Goal: Check status: Check status

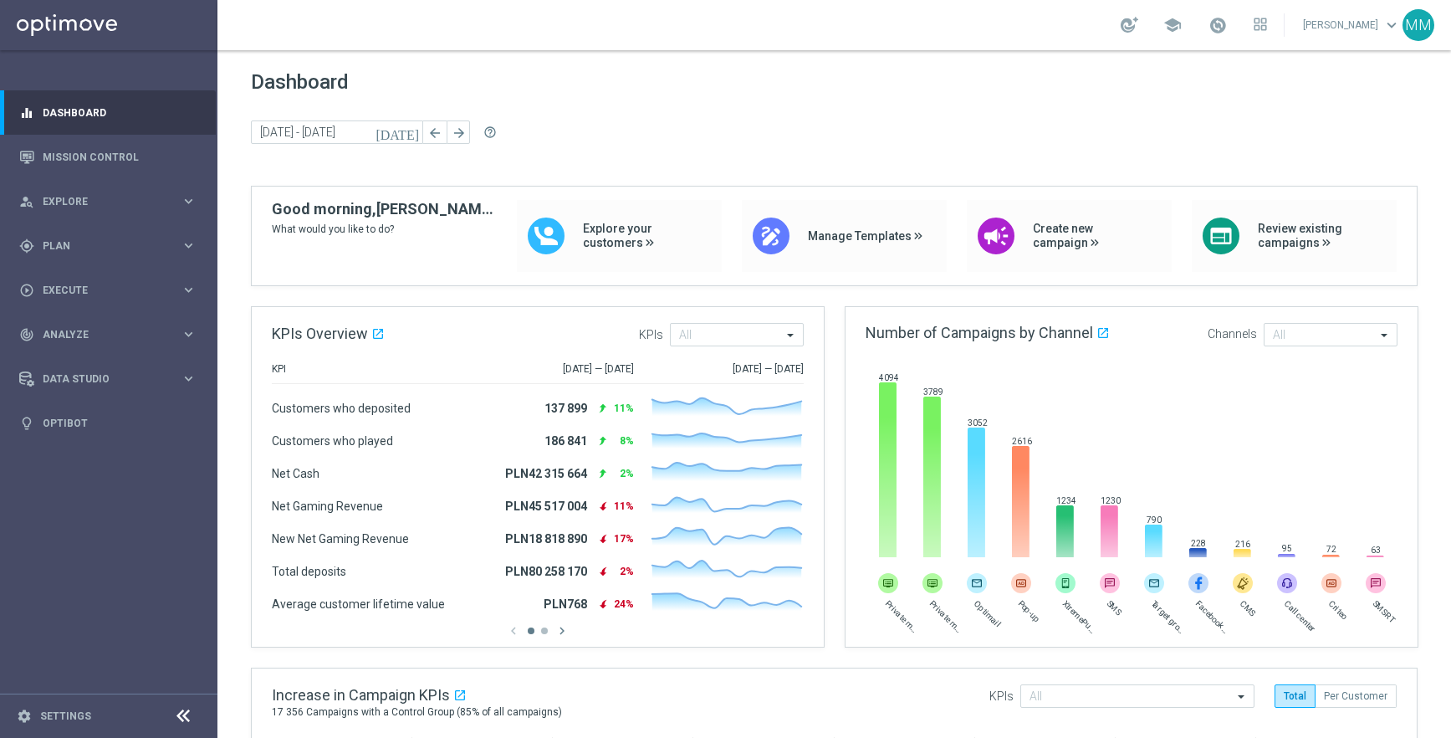
click at [1234, 39] on div "school [PERSON_NAME] keyboard_arrow_down MM" at bounding box center [834, 25] width 1234 height 50
click at [1227, 30] on span at bounding box center [1218, 25] width 18 height 18
click at [1195, 74] on strong "[DATE]" at bounding box center [1180, 75] width 32 height 12
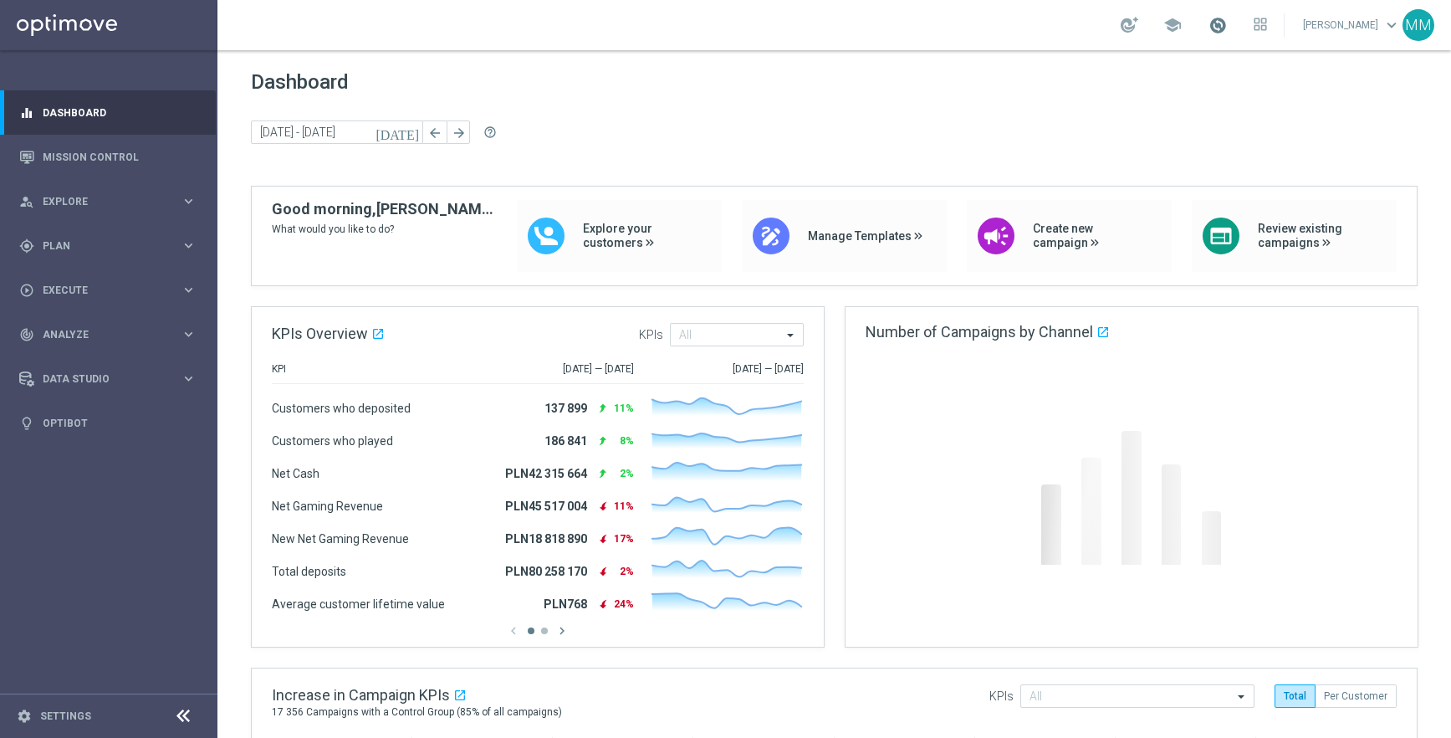
click at [1227, 21] on span at bounding box center [1218, 25] width 18 height 18
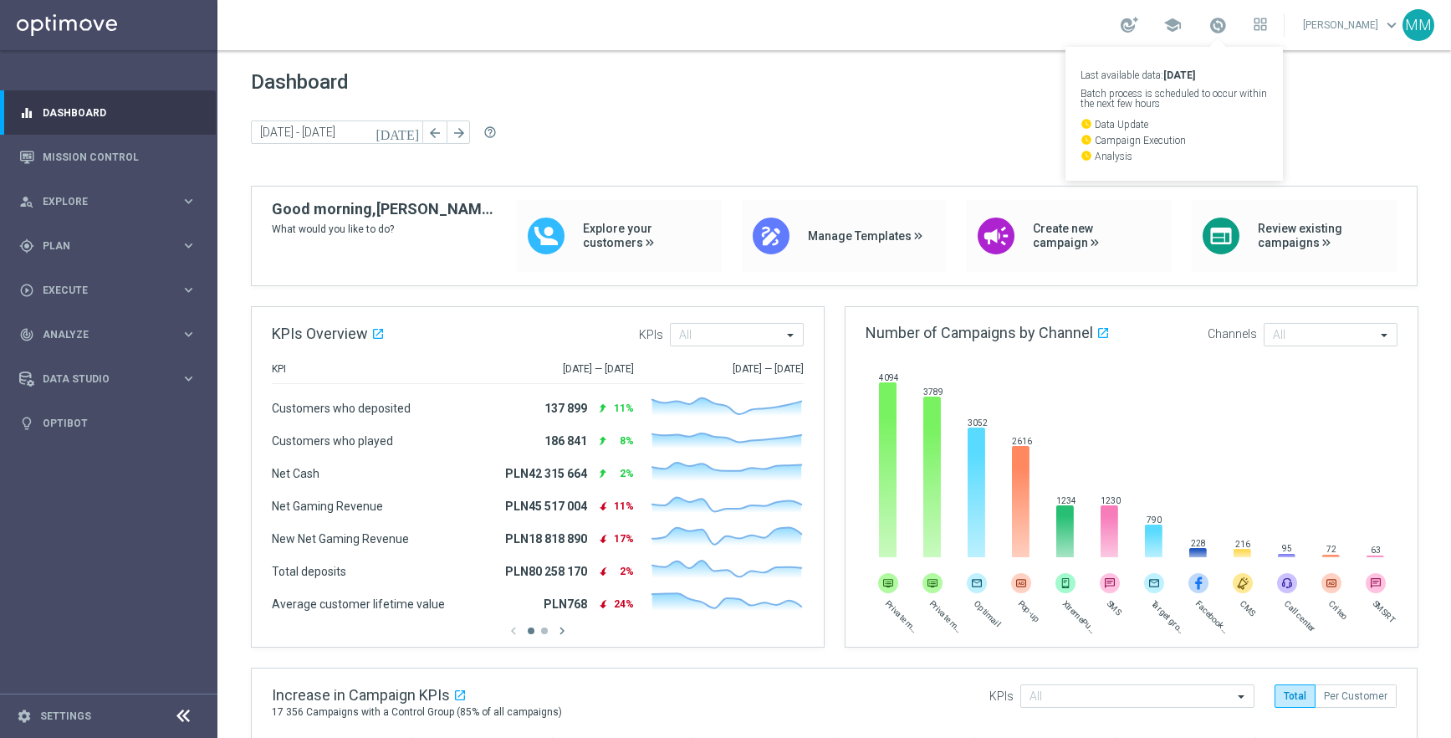
click at [1167, 78] on p "Last available data: 8 Sep 2025" at bounding box center [1174, 75] width 187 height 10
click at [82, 112] on link "Dashboard" at bounding box center [120, 112] width 154 height 44
click at [99, 116] on link "Dashboard" at bounding box center [120, 112] width 154 height 44
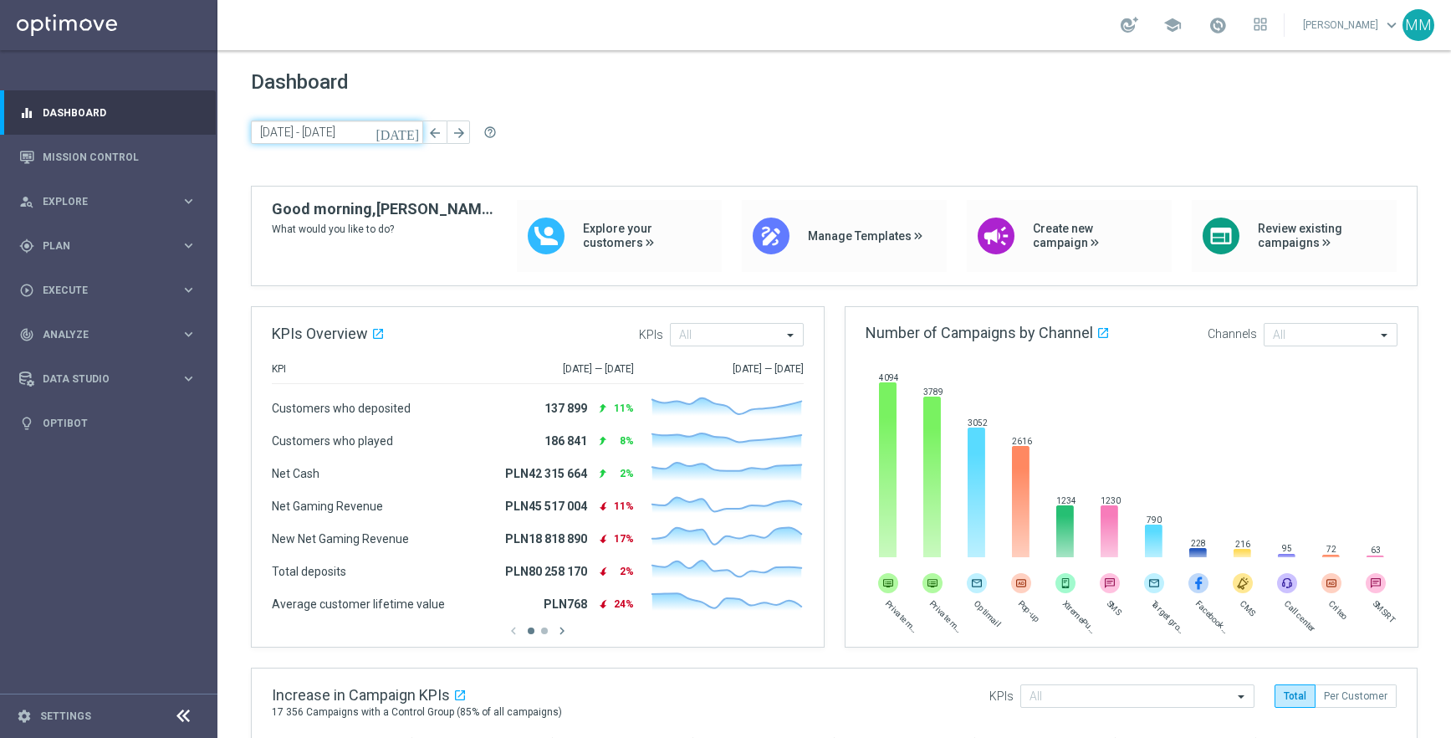
click at [337, 141] on input "[DATE] - [DATE]" at bounding box center [337, 131] width 172 height 23
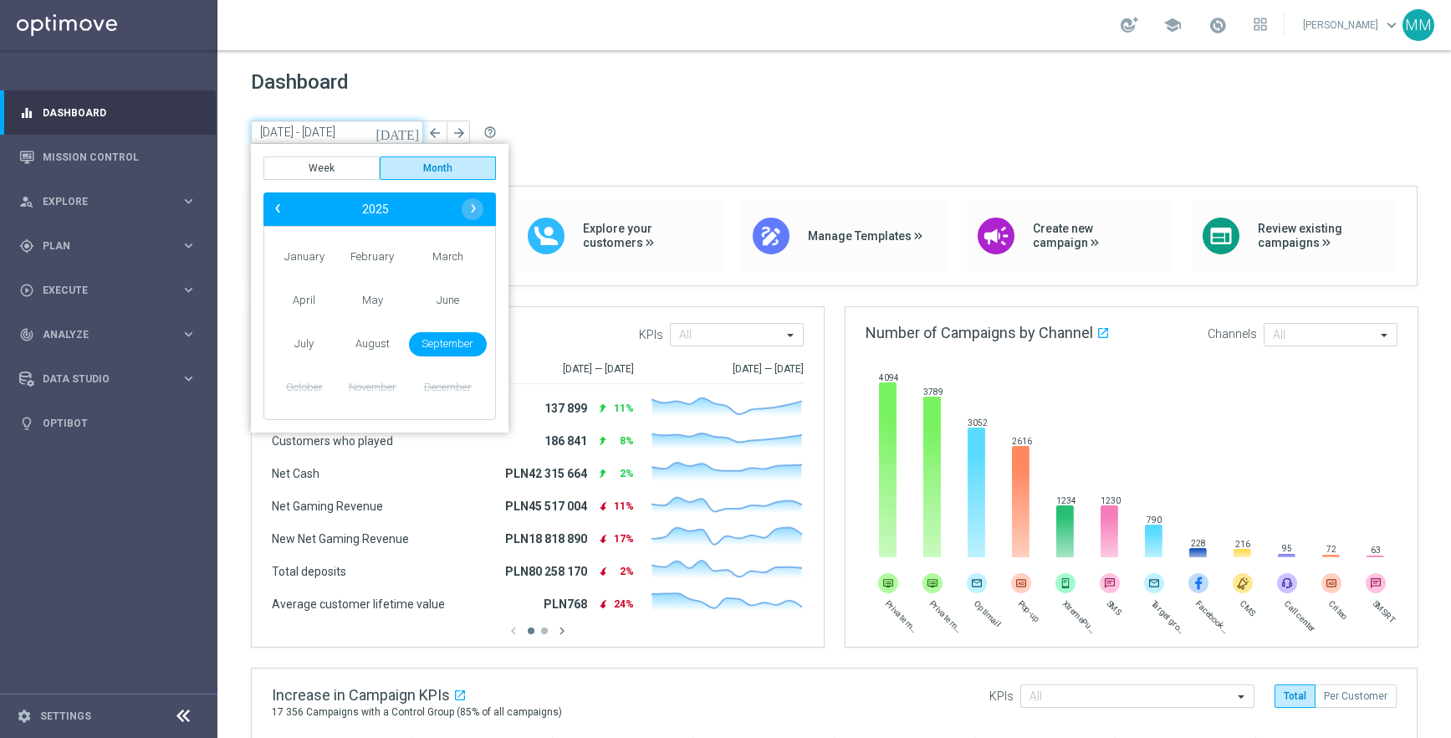
click at [332, 138] on input "[DATE] - [DATE]" at bounding box center [337, 131] width 172 height 23
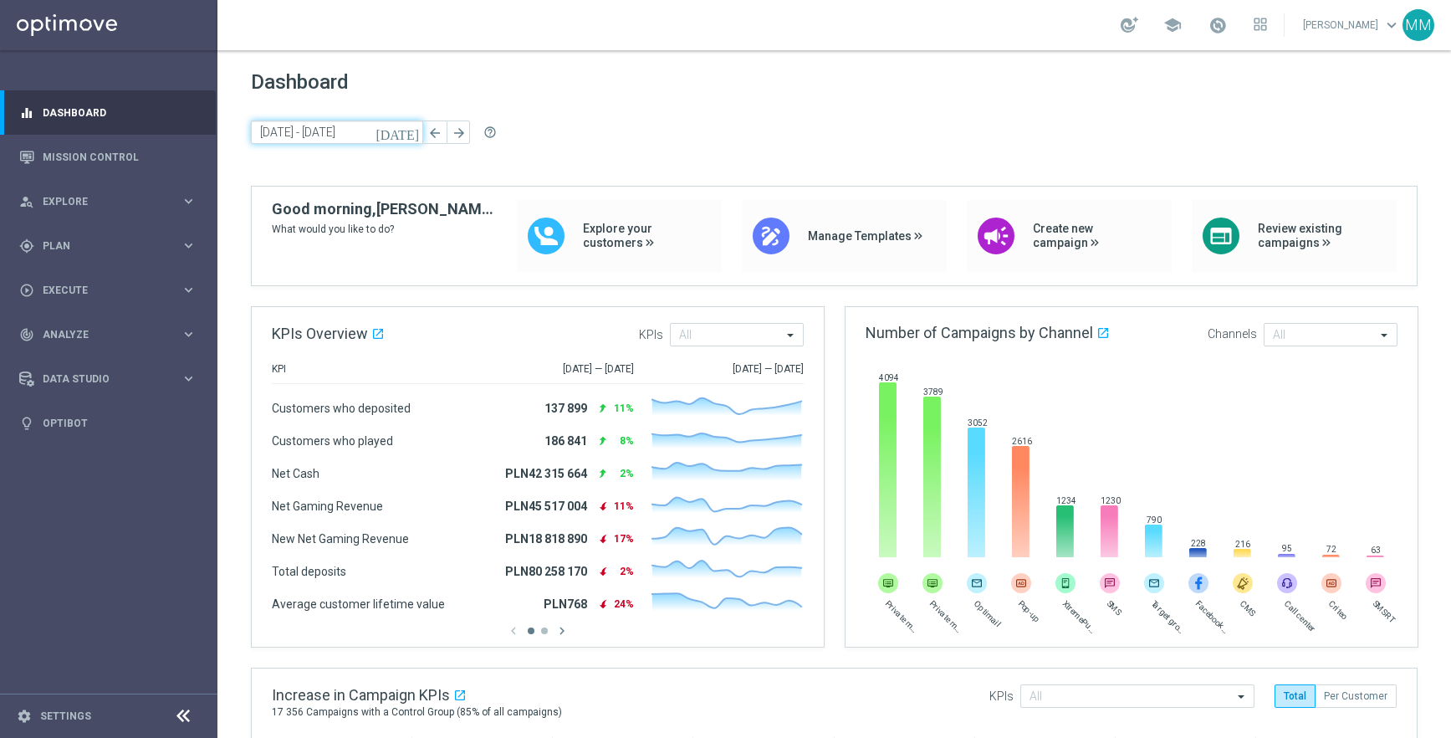
click at [264, 129] on input "[DATE] - [DATE]" at bounding box center [337, 131] width 172 height 23
click at [351, 139] on input "[DATE] - [DATE]" at bounding box center [337, 131] width 172 height 23
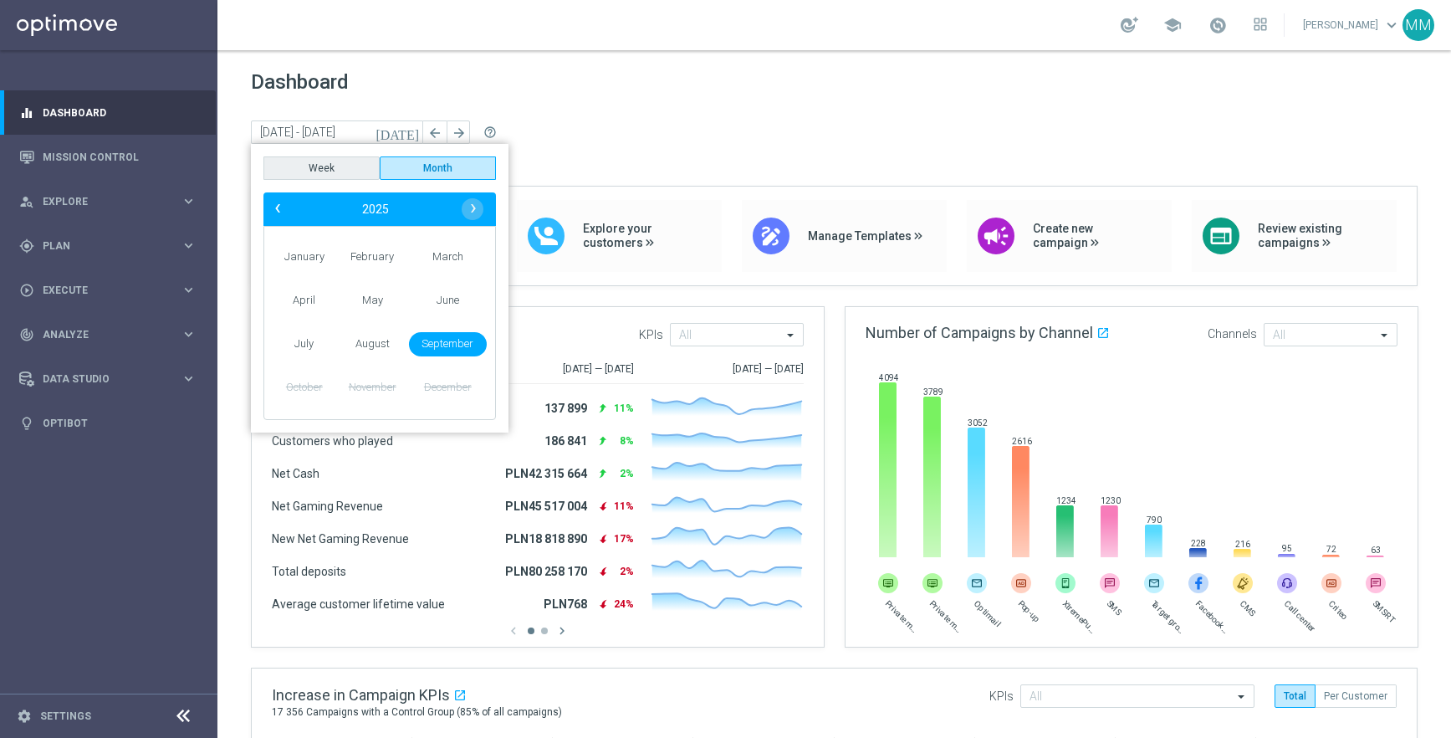
click at [325, 164] on button "Week" at bounding box center [321, 167] width 116 height 23
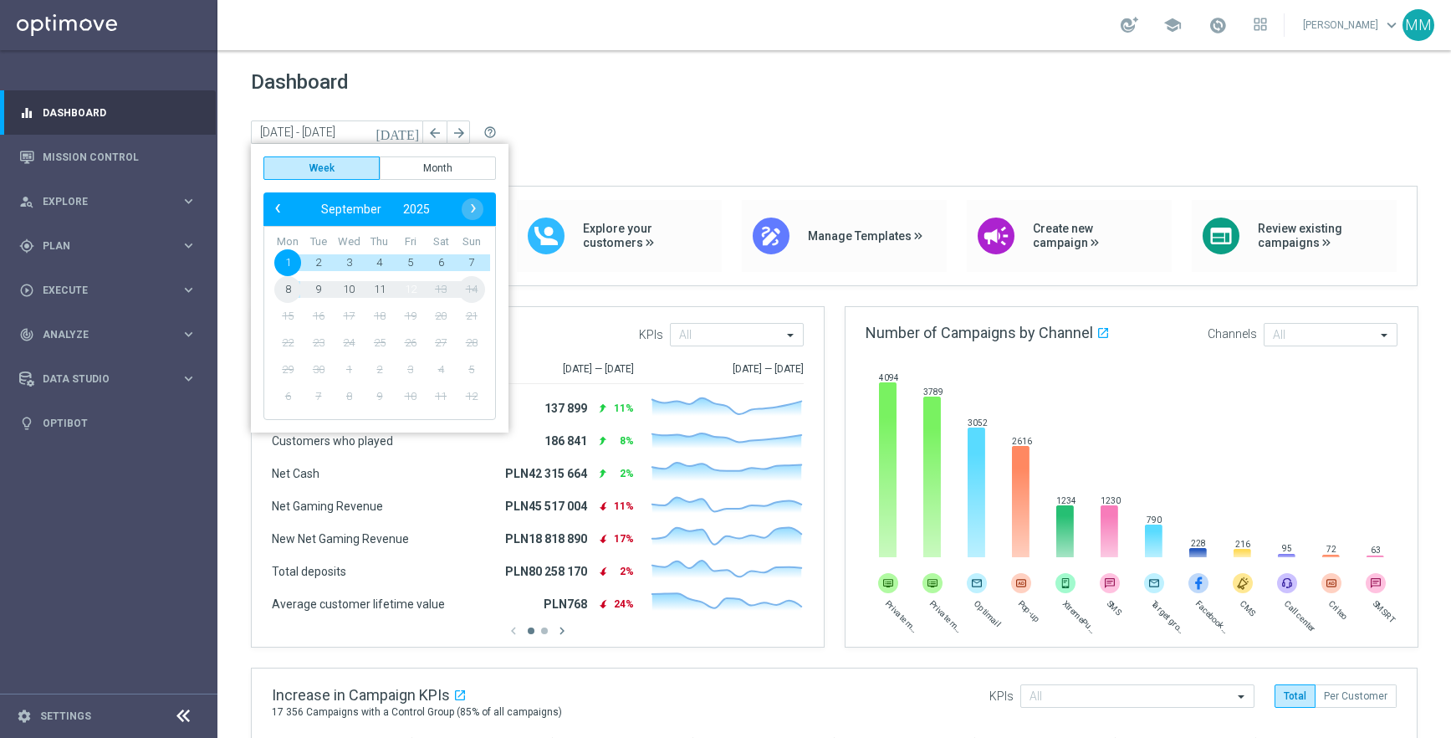
click at [406, 282] on span "12" at bounding box center [410, 289] width 27 height 27
type input "08 Sep 2025 - 12 Sep 2025"
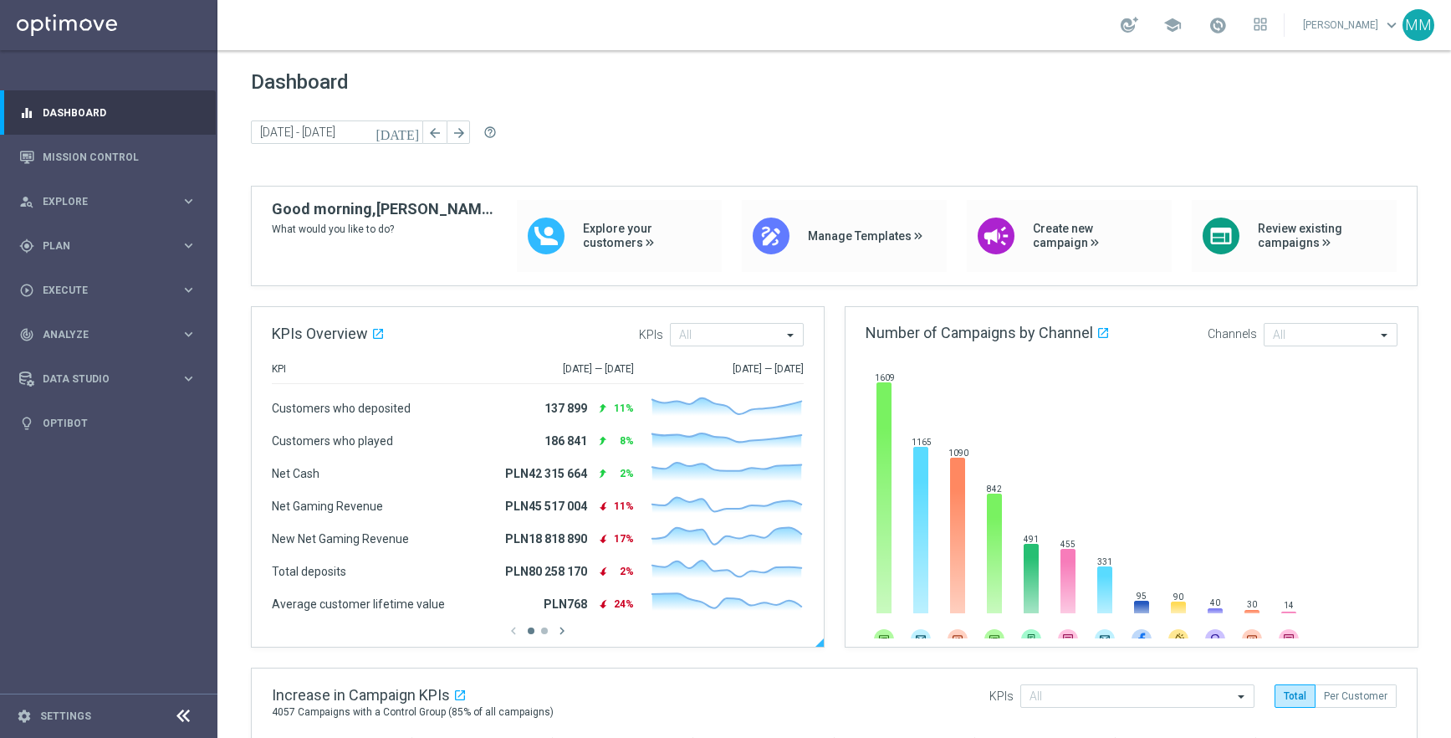
scroll to position [456, 0]
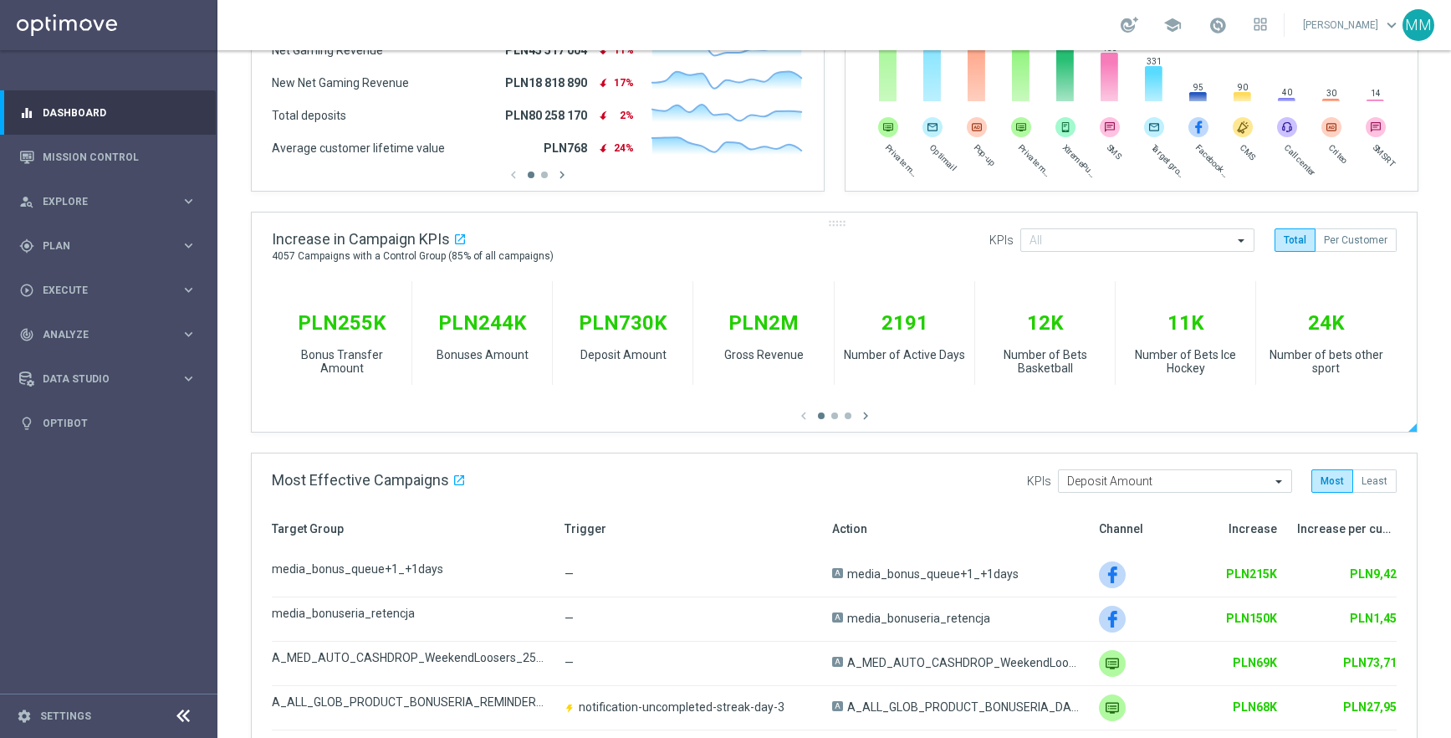
click at [560, 246] on div "Increase in Campaign KPIs open_in_new 4057 Campaigns with a Control Group (85% …" at bounding box center [834, 246] width 1165 height 69
click at [768, 308] on div "PLN2M Gross Revenue" at bounding box center [764, 337] width 96 height 112
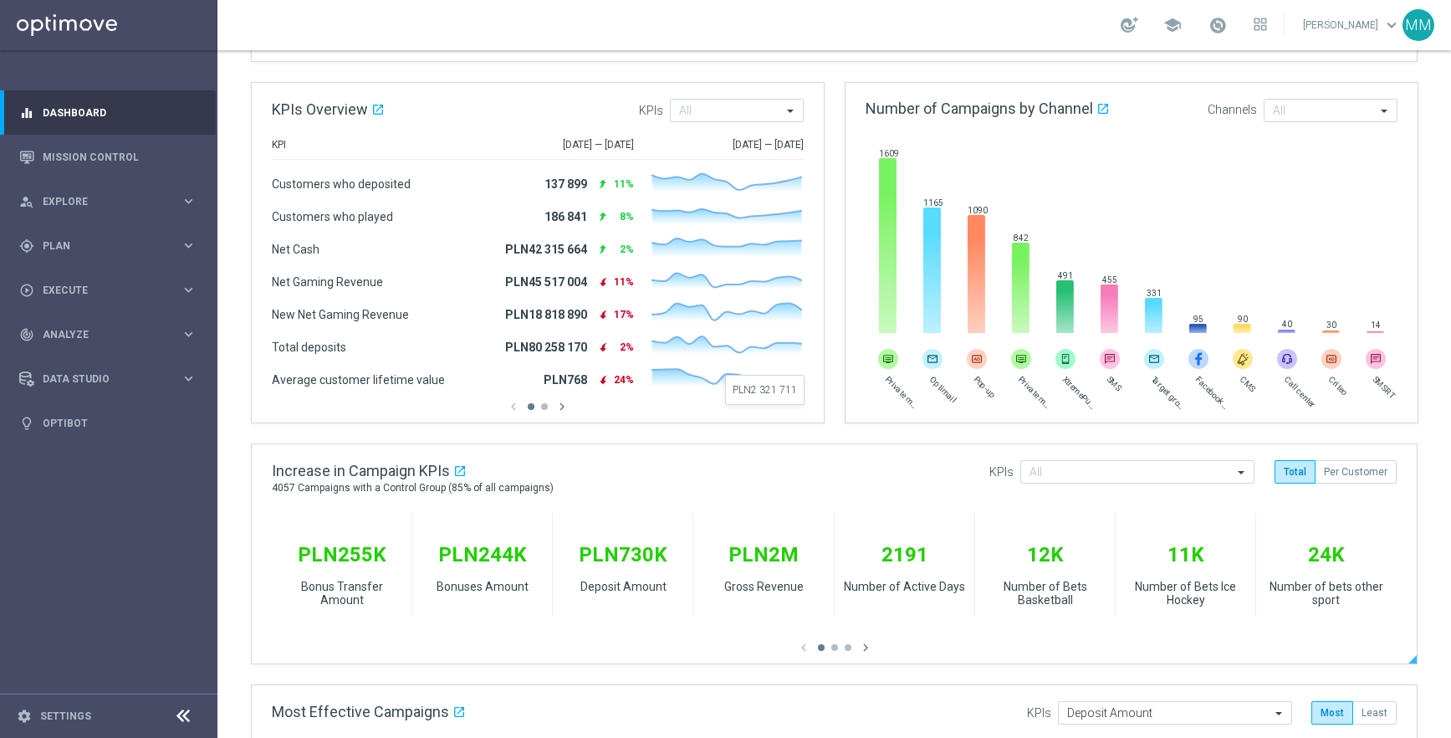
scroll to position [0, 0]
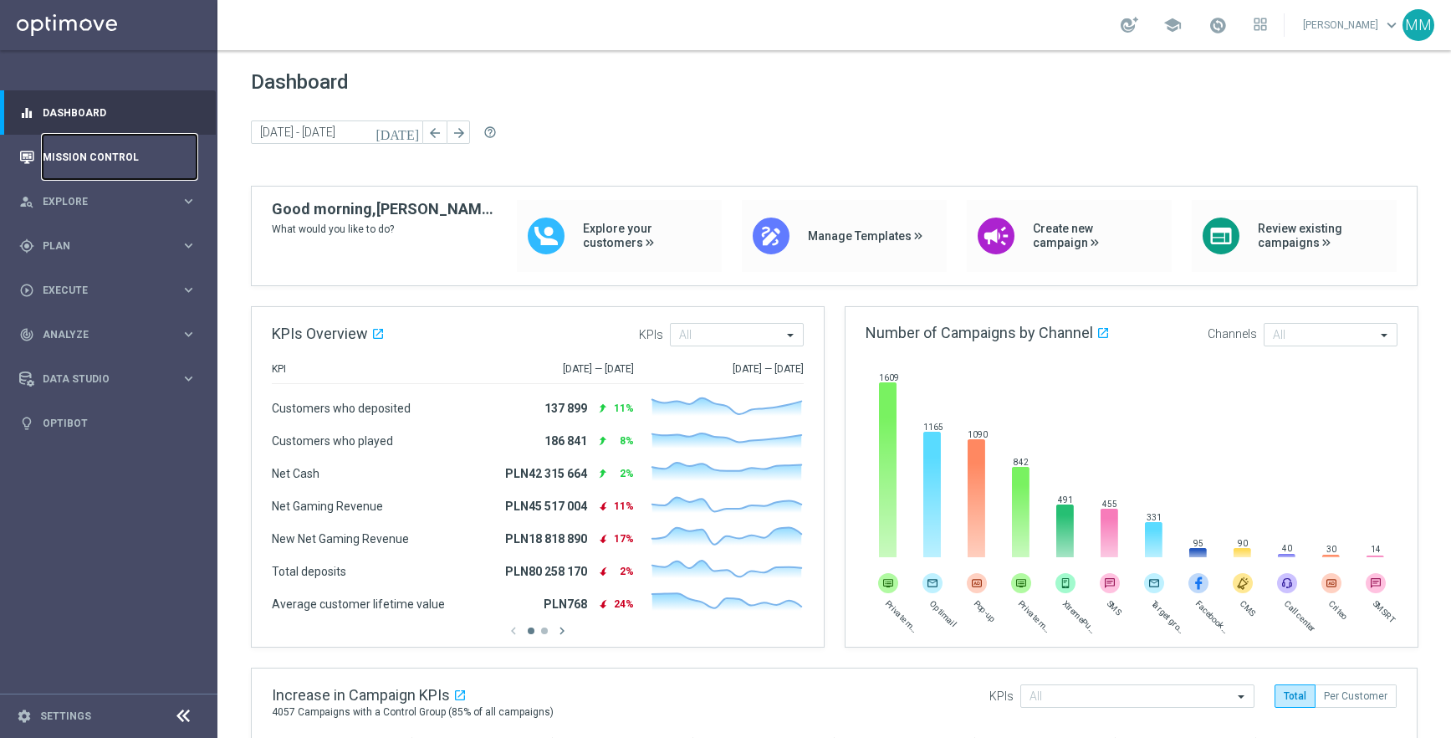
click at [125, 160] on link "Mission Control" at bounding box center [120, 157] width 154 height 44
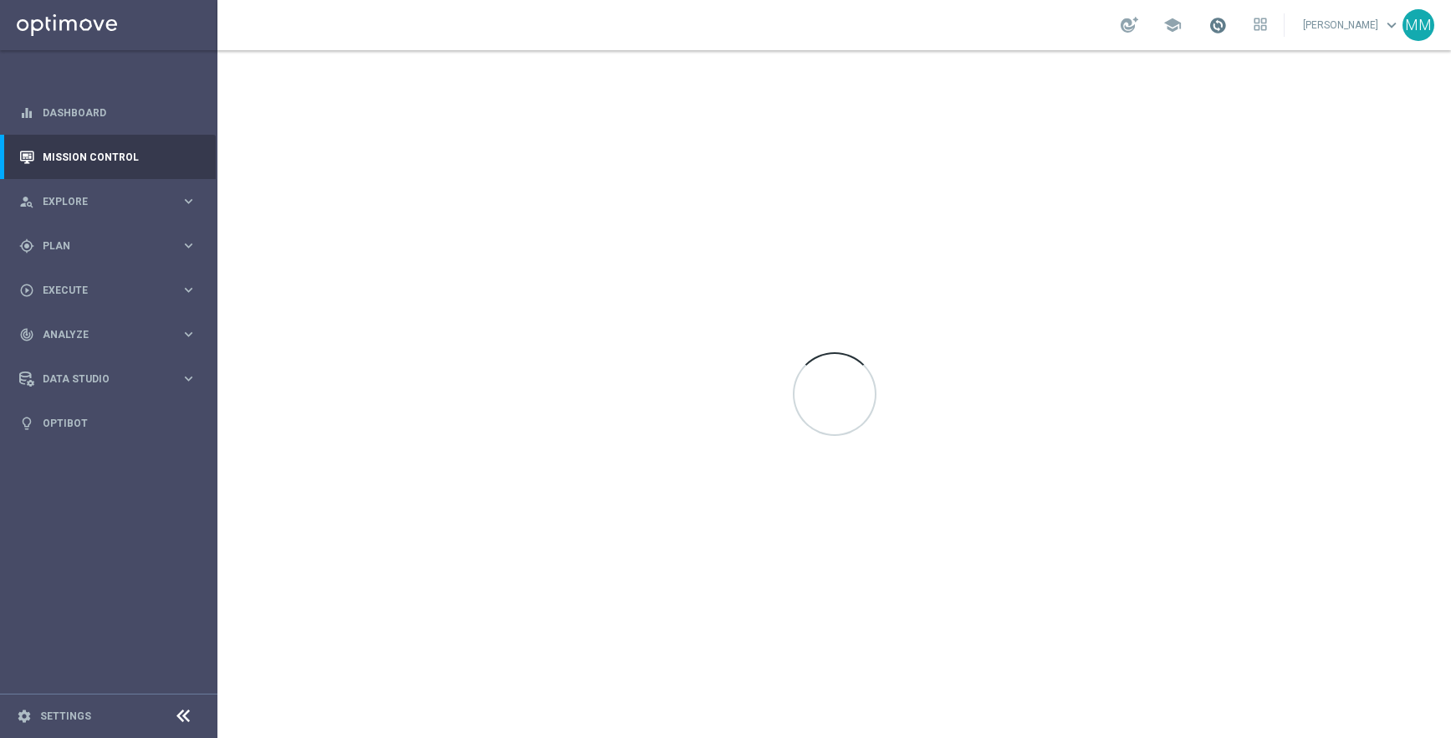
click at [1227, 23] on span at bounding box center [1218, 25] width 18 height 18
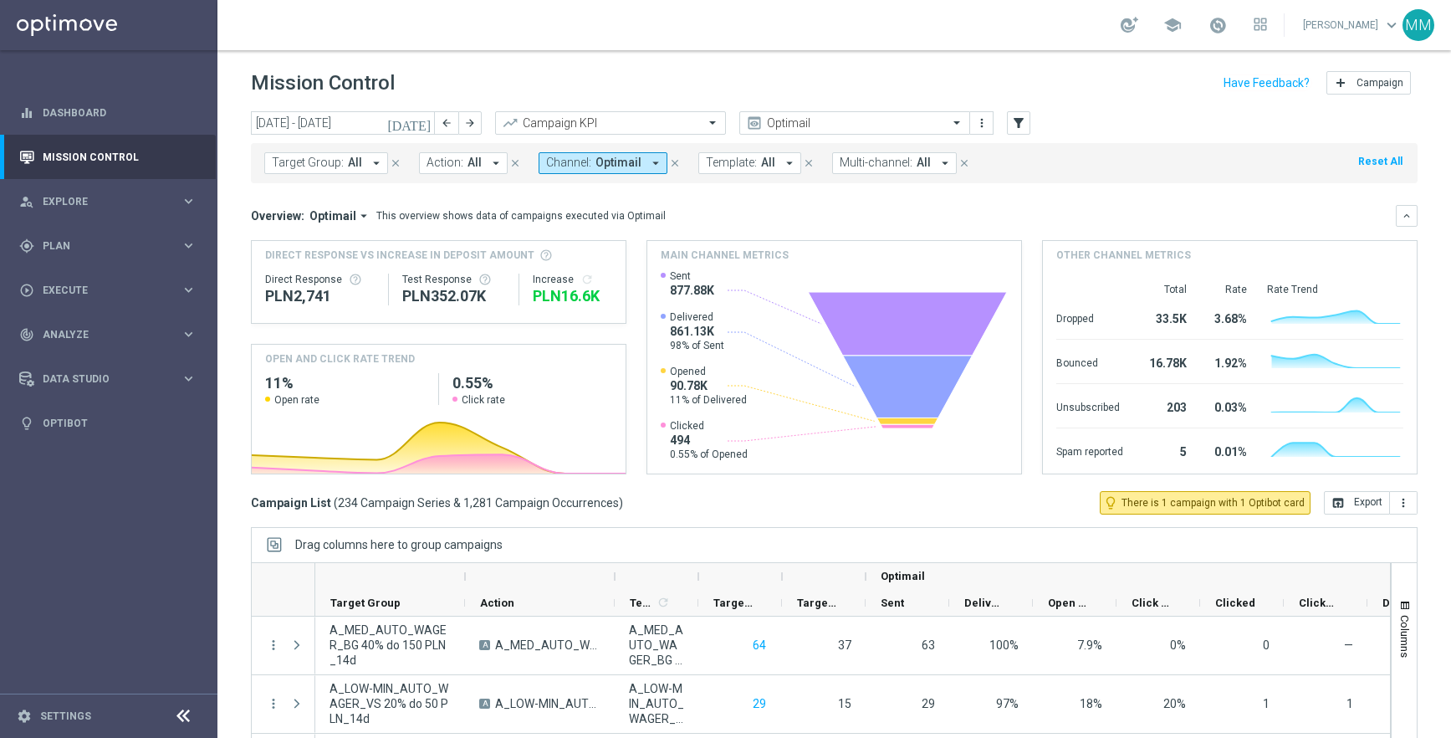
click at [444, 79] on div "Mission Control add Campaign" at bounding box center [834, 83] width 1167 height 33
click at [827, 124] on input "text" at bounding box center [838, 123] width 179 height 14
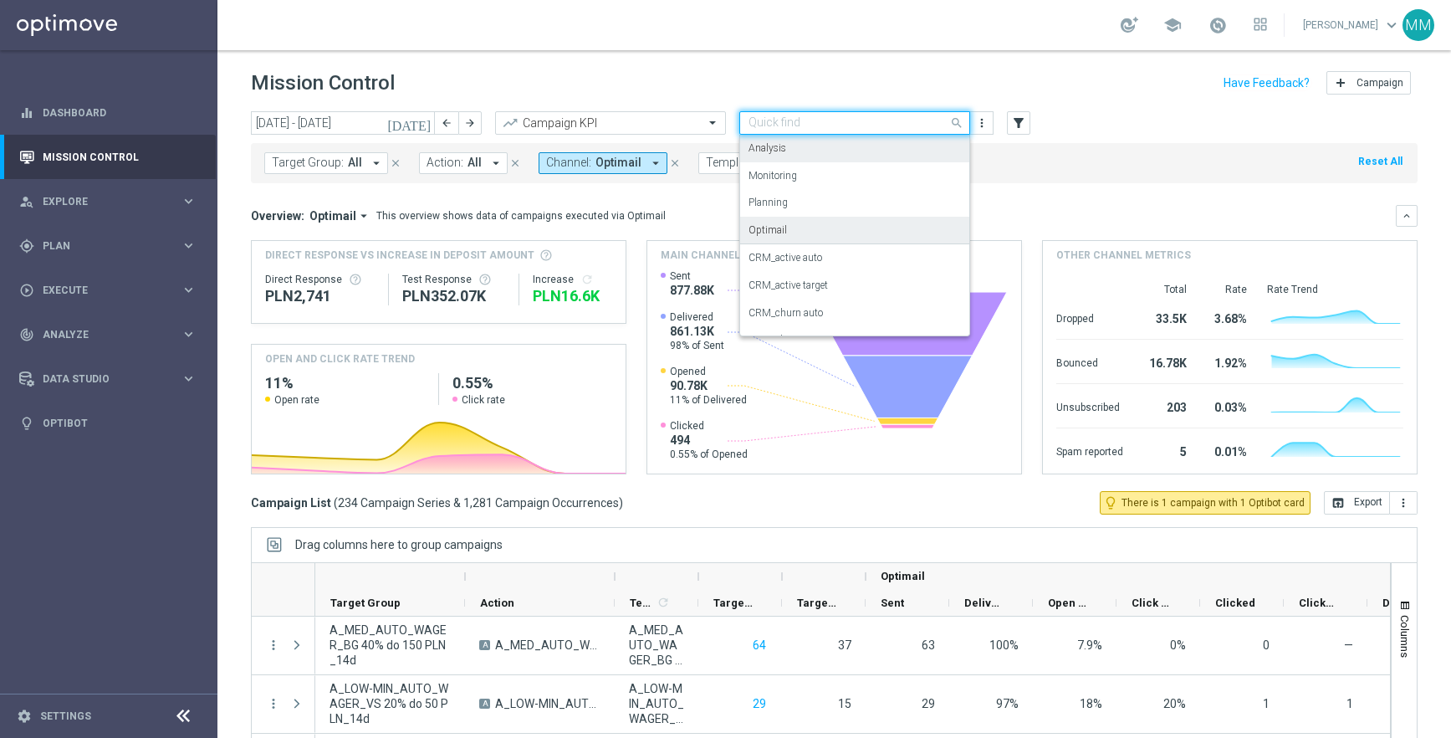
click at [828, 144] on div "Analysis" at bounding box center [855, 149] width 212 height 28
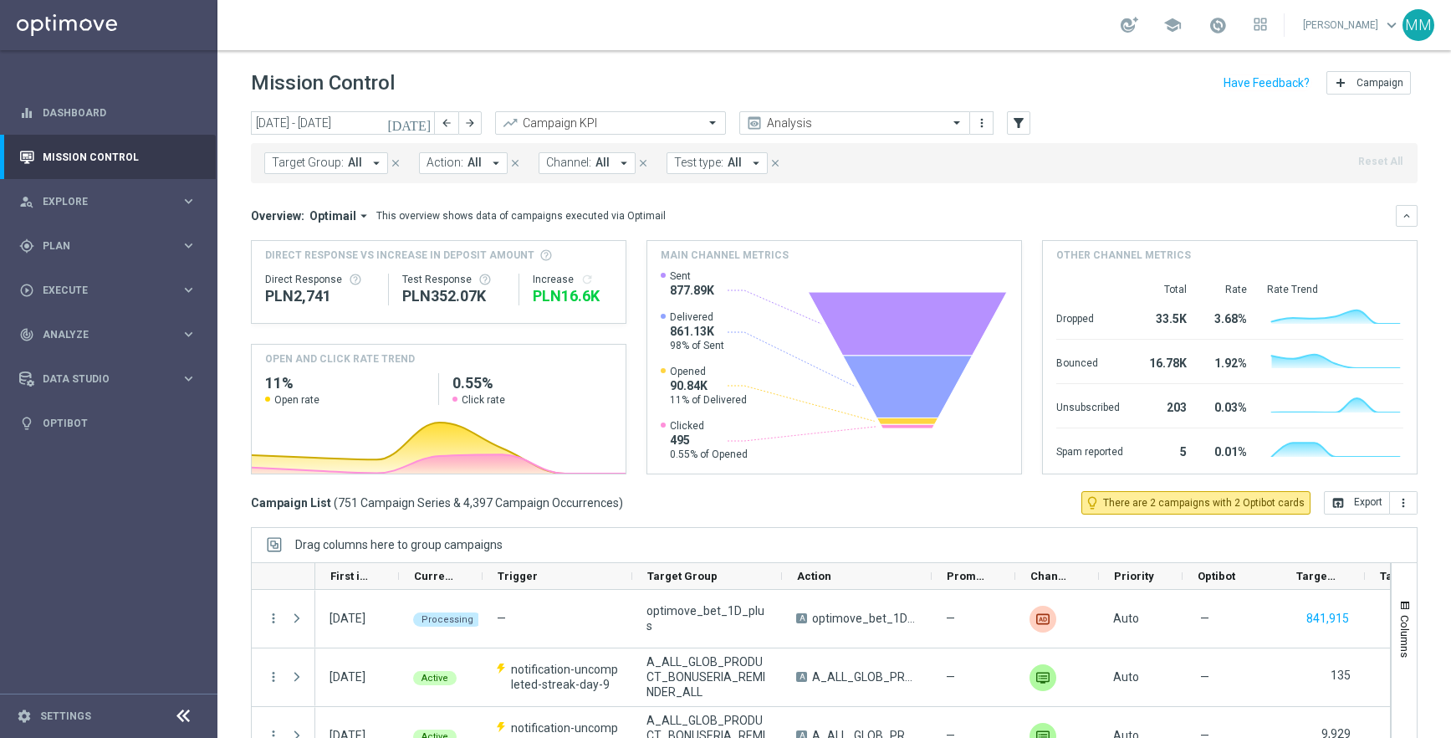
click at [333, 211] on span "Optimail" at bounding box center [333, 215] width 47 height 15
click at [340, 242] on div "Analysis" at bounding box center [325, 241] width 101 height 23
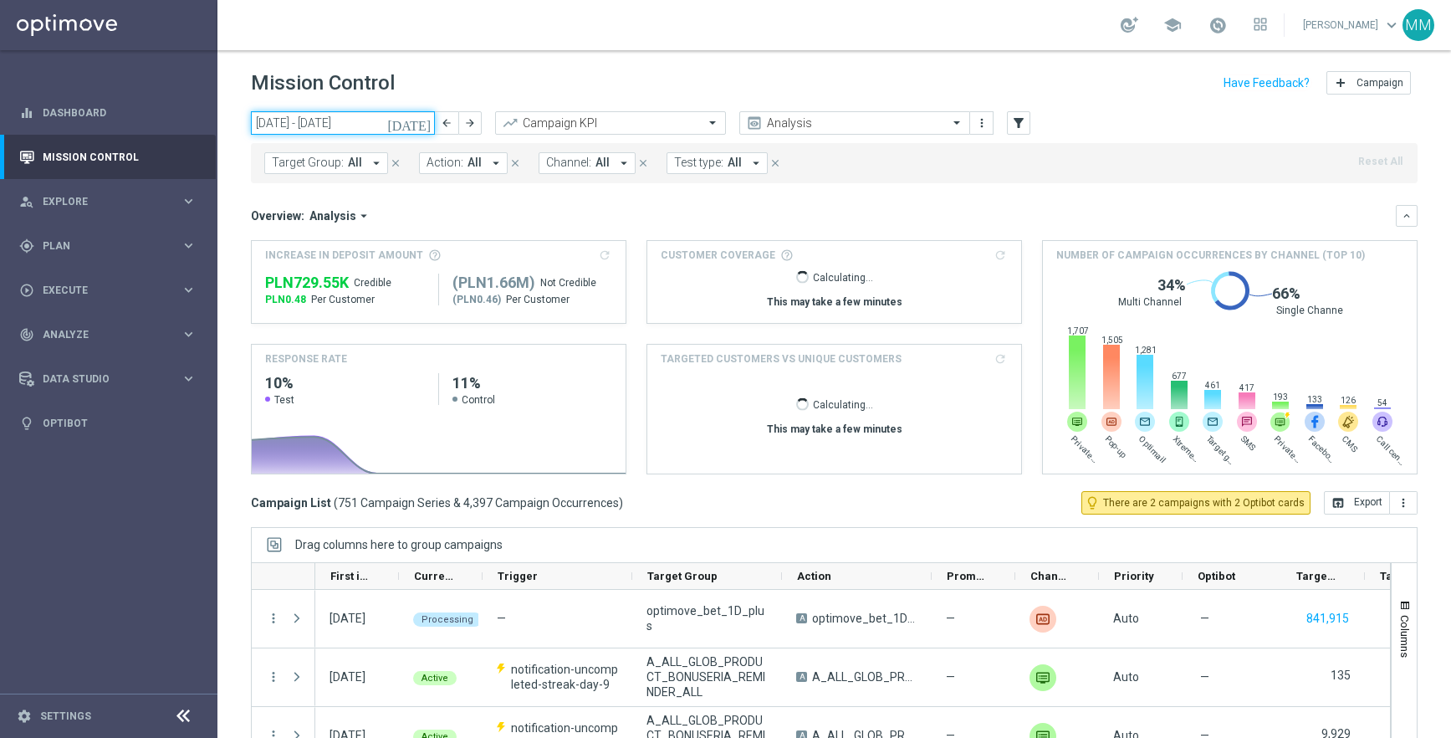
click at [347, 127] on input "08 Sep 2025 - 14 Sep 2025" at bounding box center [343, 122] width 184 height 23
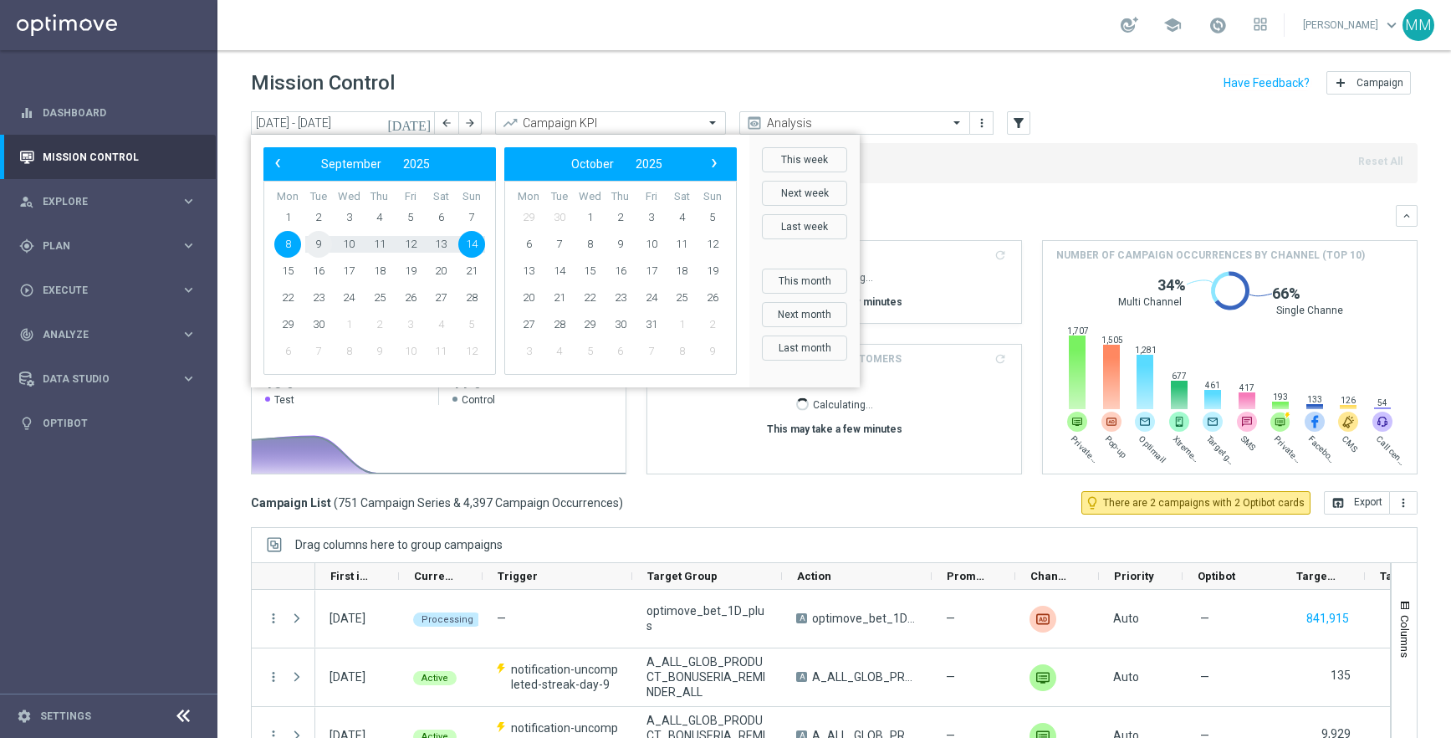
click at [310, 247] on span "9" at bounding box center [318, 244] width 27 height 27
click at [318, 247] on span "9" at bounding box center [318, 244] width 27 height 27
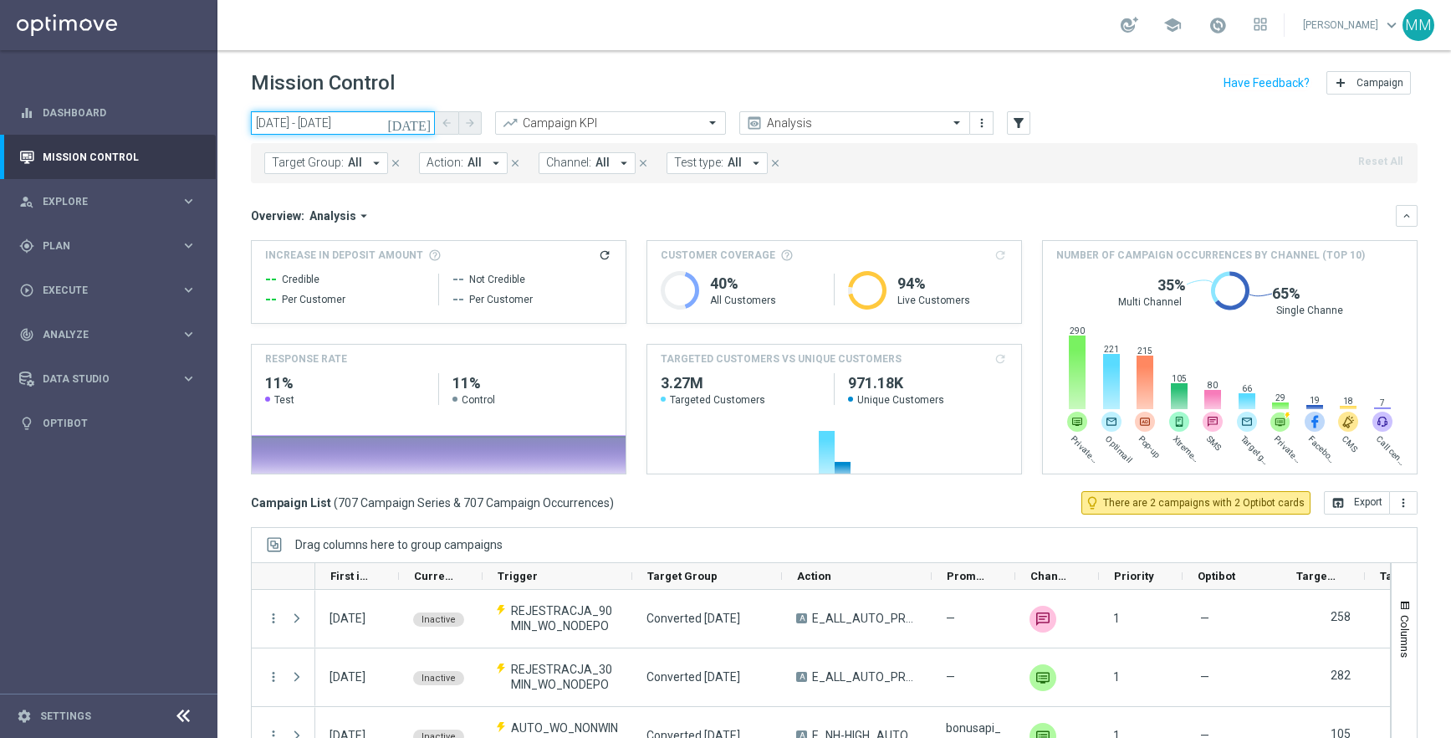
click at [357, 129] on input "09 Sep 2025 - 09 Sep 2025" at bounding box center [343, 122] width 184 height 23
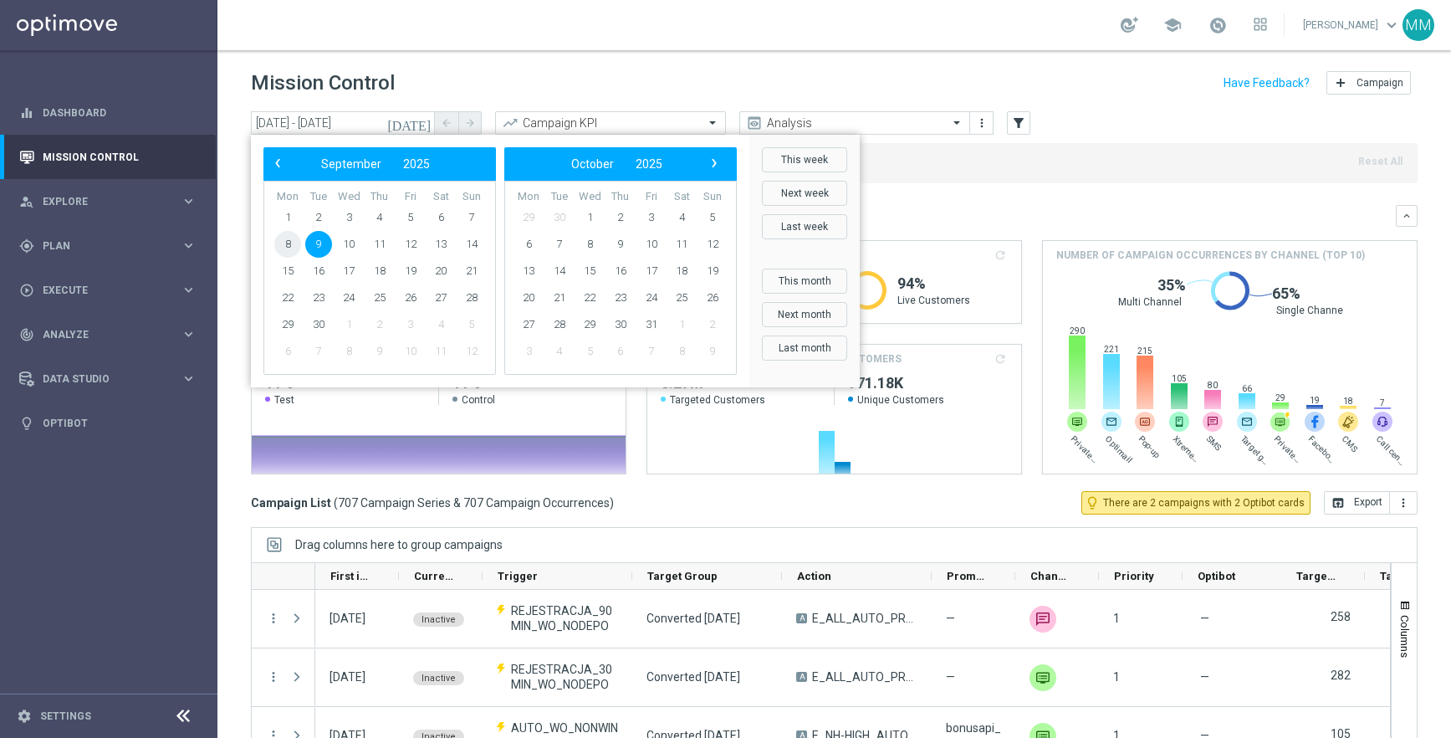
click at [287, 238] on span "8" at bounding box center [287, 244] width 27 height 27
type input "08 Sep 2025 - 08 Sep 2025"
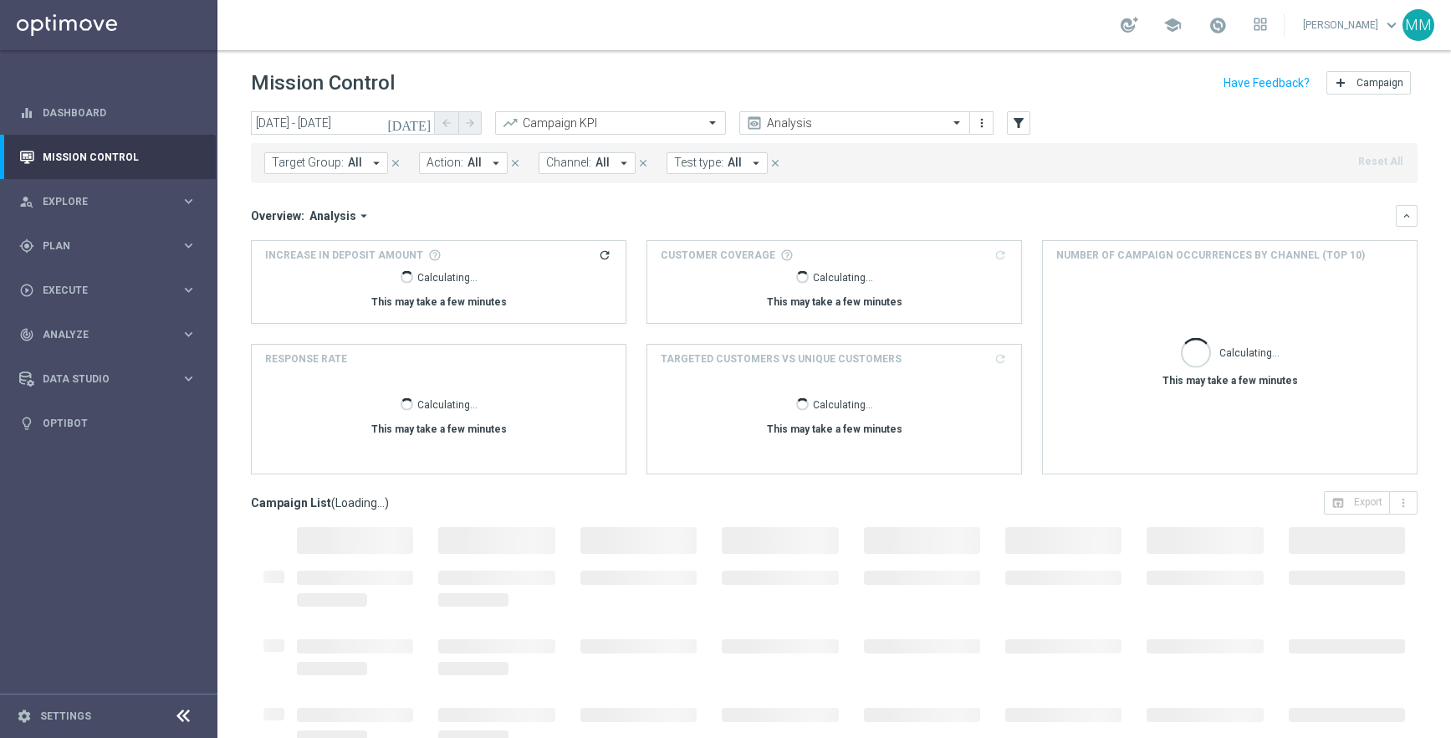
click at [543, 202] on mini-dashboard "Overview: Analysis arrow_drop_down keyboard_arrow_down Increase In Deposit Amou…" at bounding box center [834, 337] width 1167 height 308
click at [1227, 22] on span at bounding box center [1218, 25] width 18 height 18
click at [580, 112] on div "Campaign KPI" at bounding box center [610, 122] width 231 height 23
click at [792, 213] on div "Overview: Analysis arrow_drop_down" at bounding box center [823, 215] width 1145 height 15
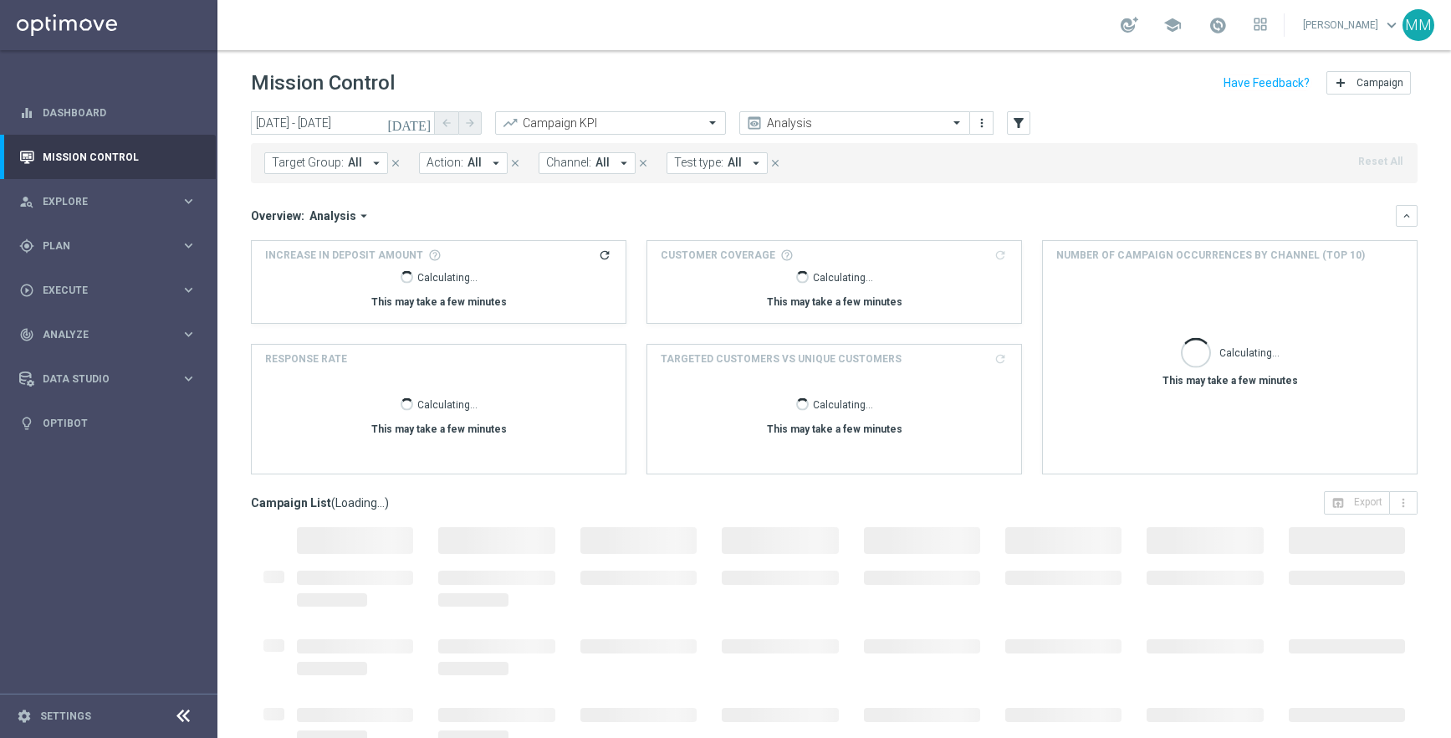
click at [533, 272] on div "Calculating... This may take a few minutes" at bounding box center [438, 290] width 347 height 54
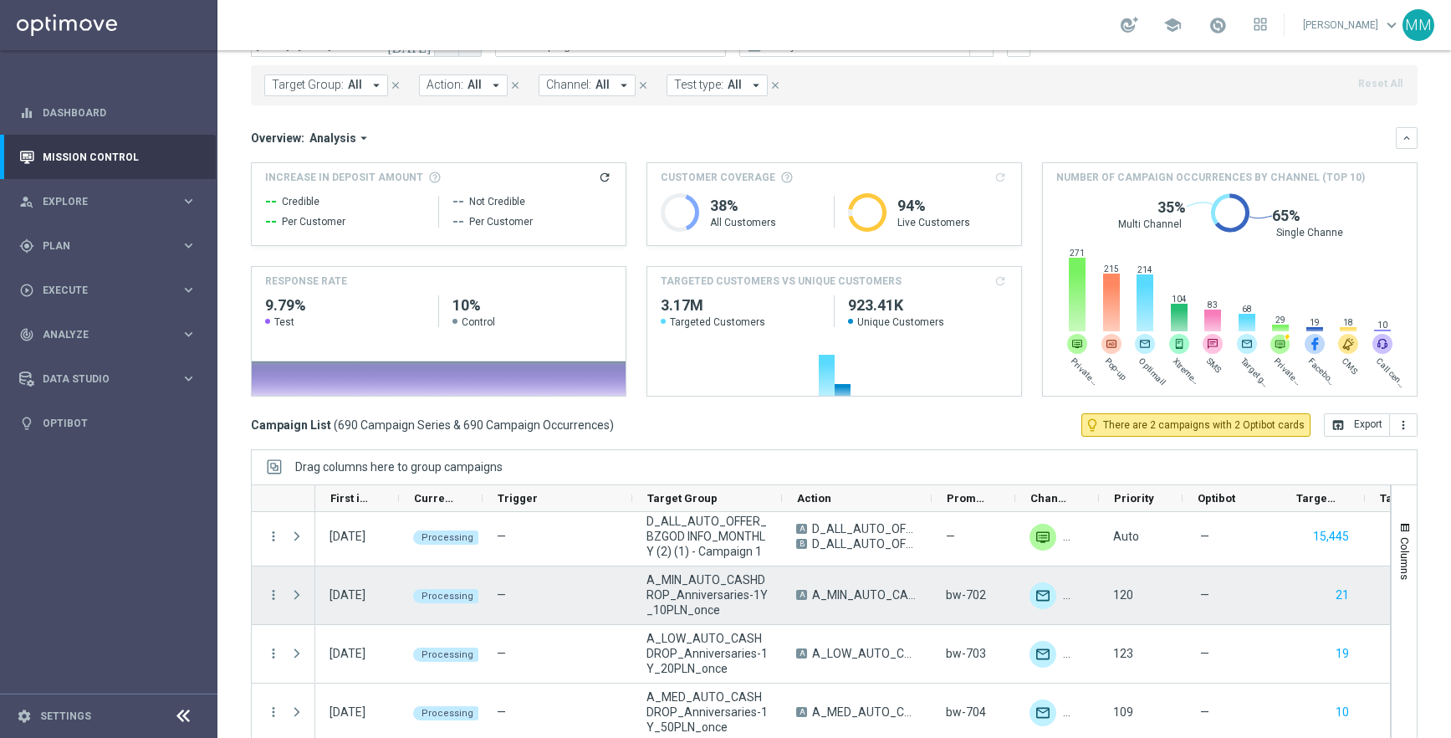
scroll to position [16025, 0]
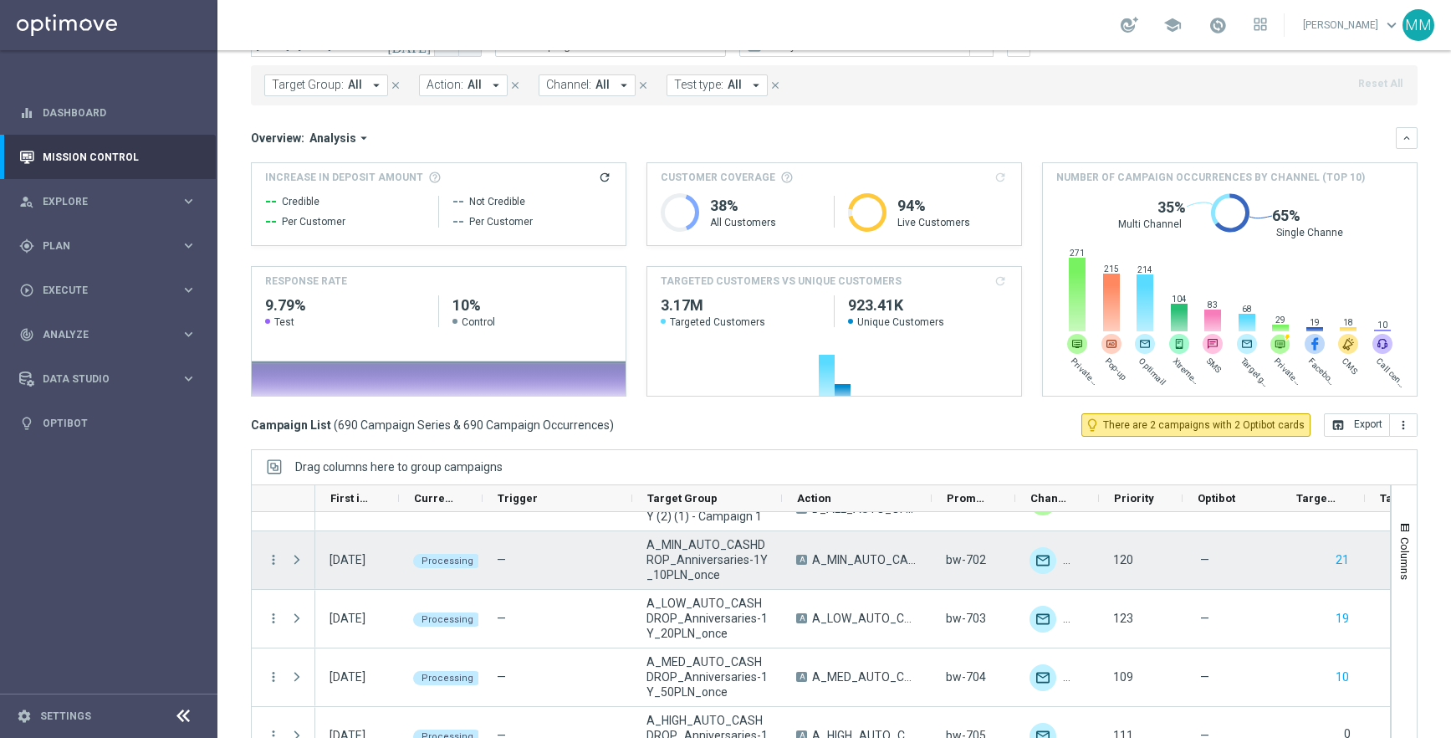
click at [454, 559] on span "Processing" at bounding box center [448, 560] width 52 height 11
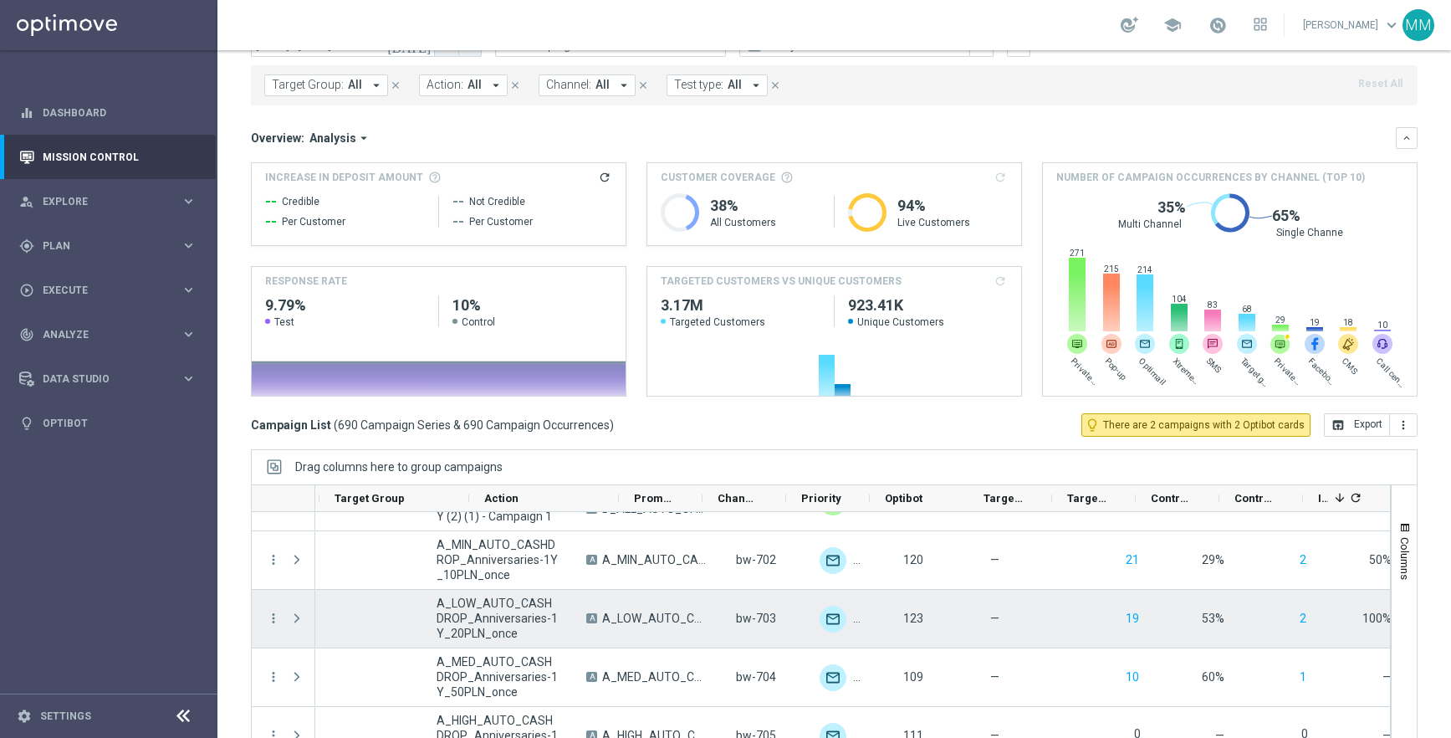
scroll to position [0, 311]
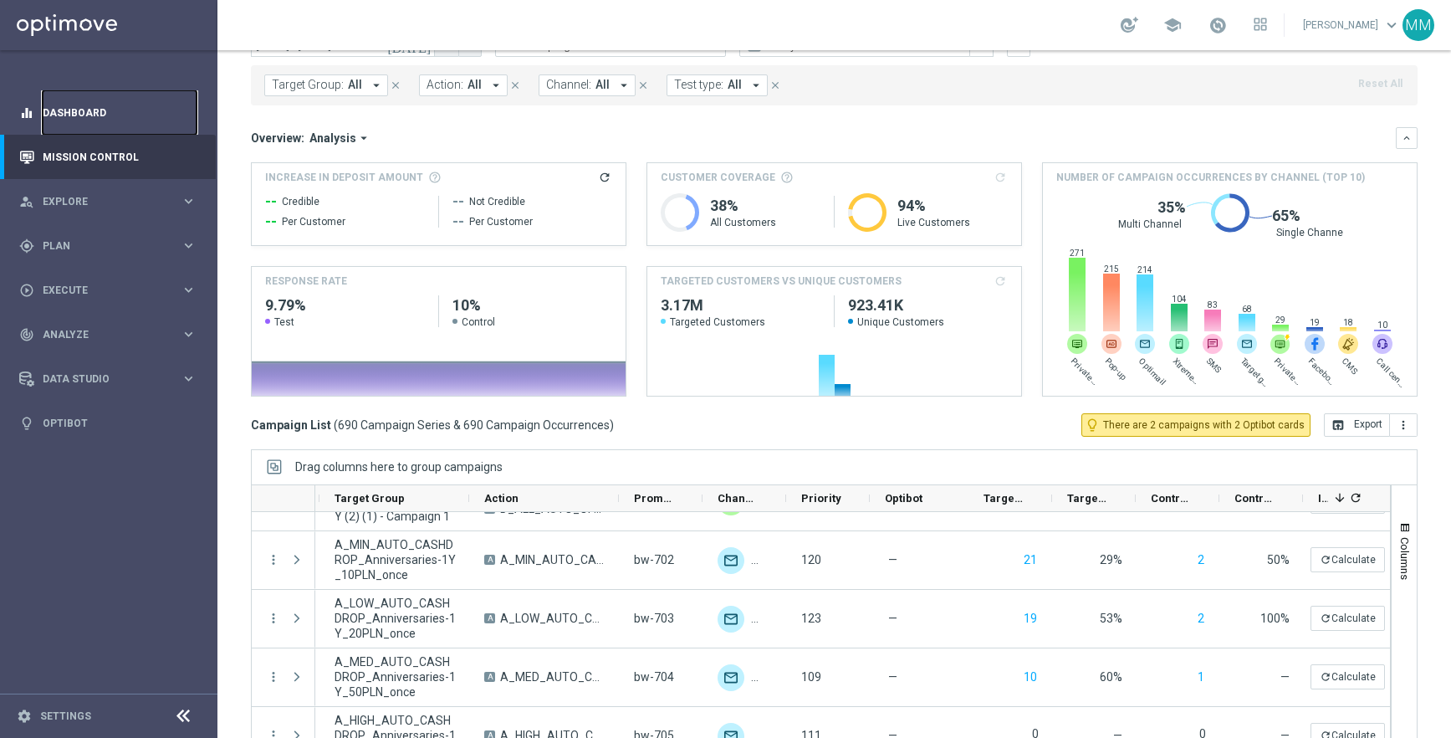
click at [77, 108] on link "Dashboard" at bounding box center [120, 112] width 154 height 44
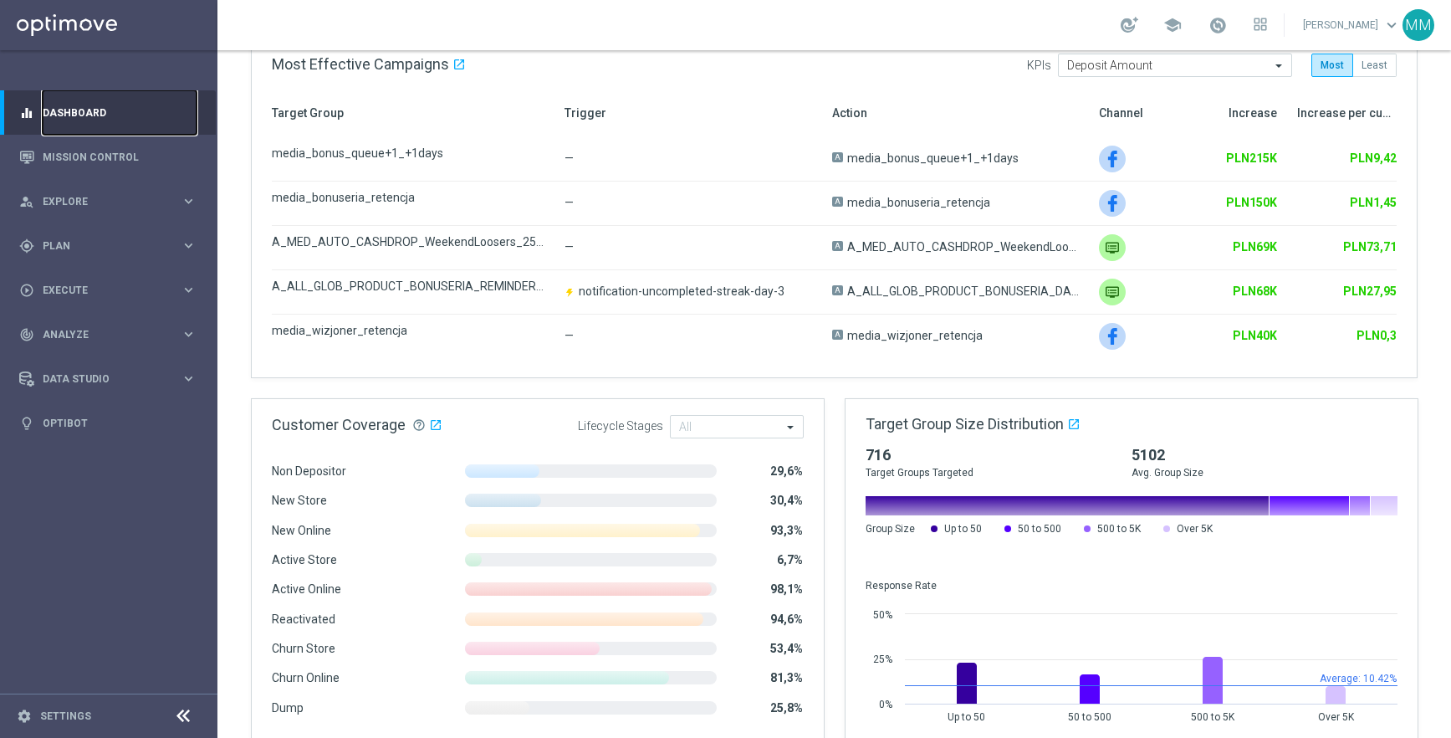
scroll to position [893, 0]
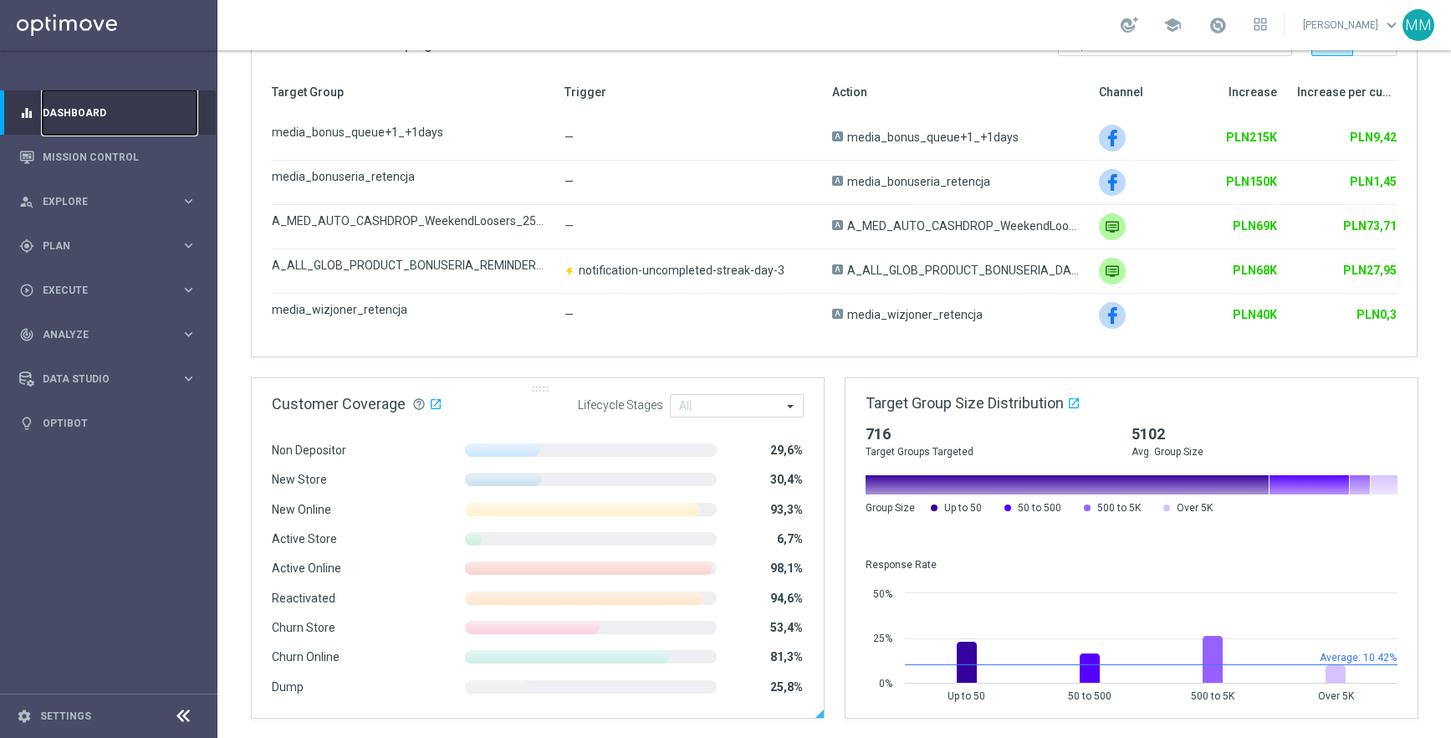
click at [560, 405] on div "Customer Coverage help_outline open_in_new .cls-1 { fill: #d1d8dc; } Lifecycle …" at bounding box center [538, 397] width 572 height 38
click at [699, 405] on input "text" at bounding box center [730, 407] width 103 height 14
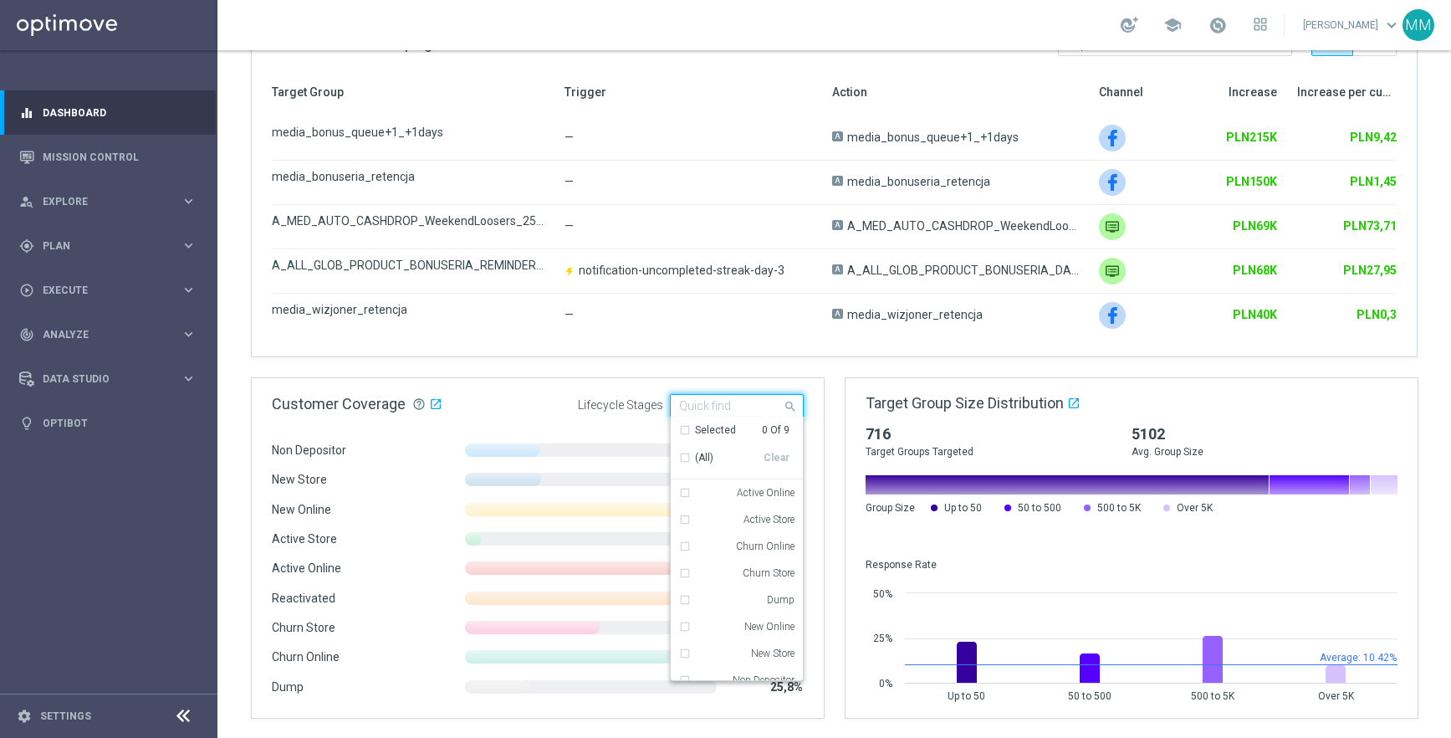
click at [685, 431] on div "Selected 0 Of 9" at bounding box center [734, 430] width 110 height 14
click at [683, 432] on div "Selected 0 Of 9" at bounding box center [734, 430] width 110 height 14
click at [686, 457] on div "(All)" at bounding box center [721, 458] width 84 height 14
click at [544, 418] on div "Non Depositor 29,6% New Store 30,4% New Online 93,3% Active Store 6,7% Active O…" at bounding box center [538, 567] width 572 height 302
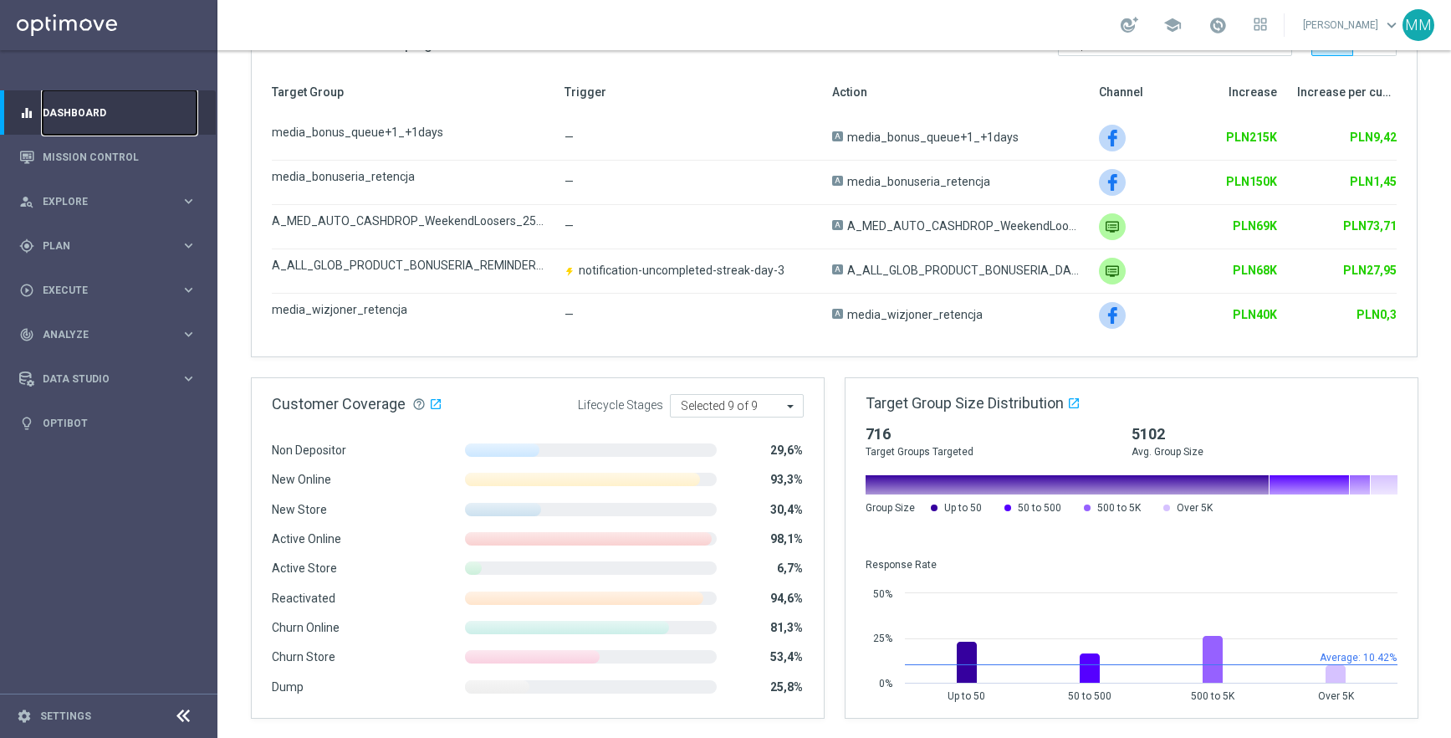
click at [76, 108] on link "Dashboard" at bounding box center [120, 112] width 154 height 44
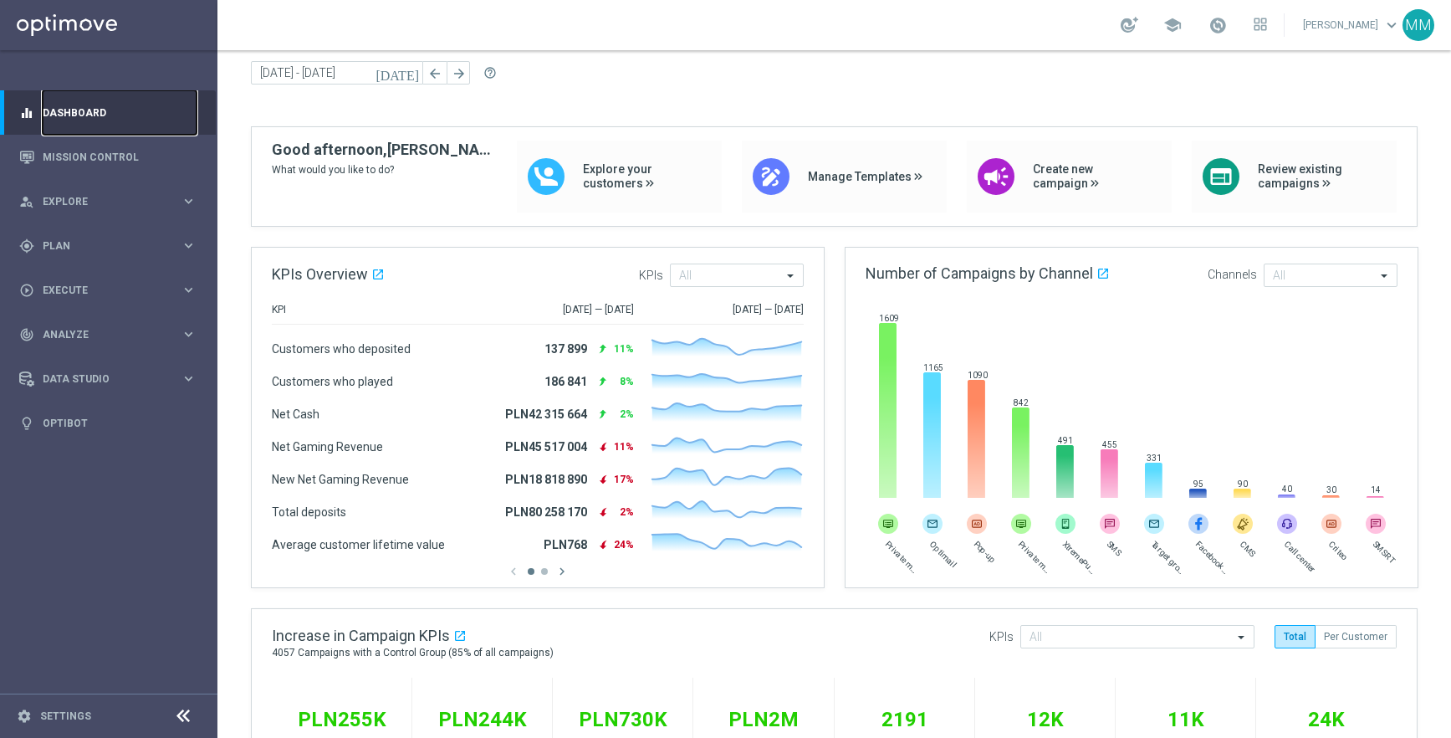
scroll to position [0, 0]
